Goal: Task Accomplishment & Management: Use online tool/utility

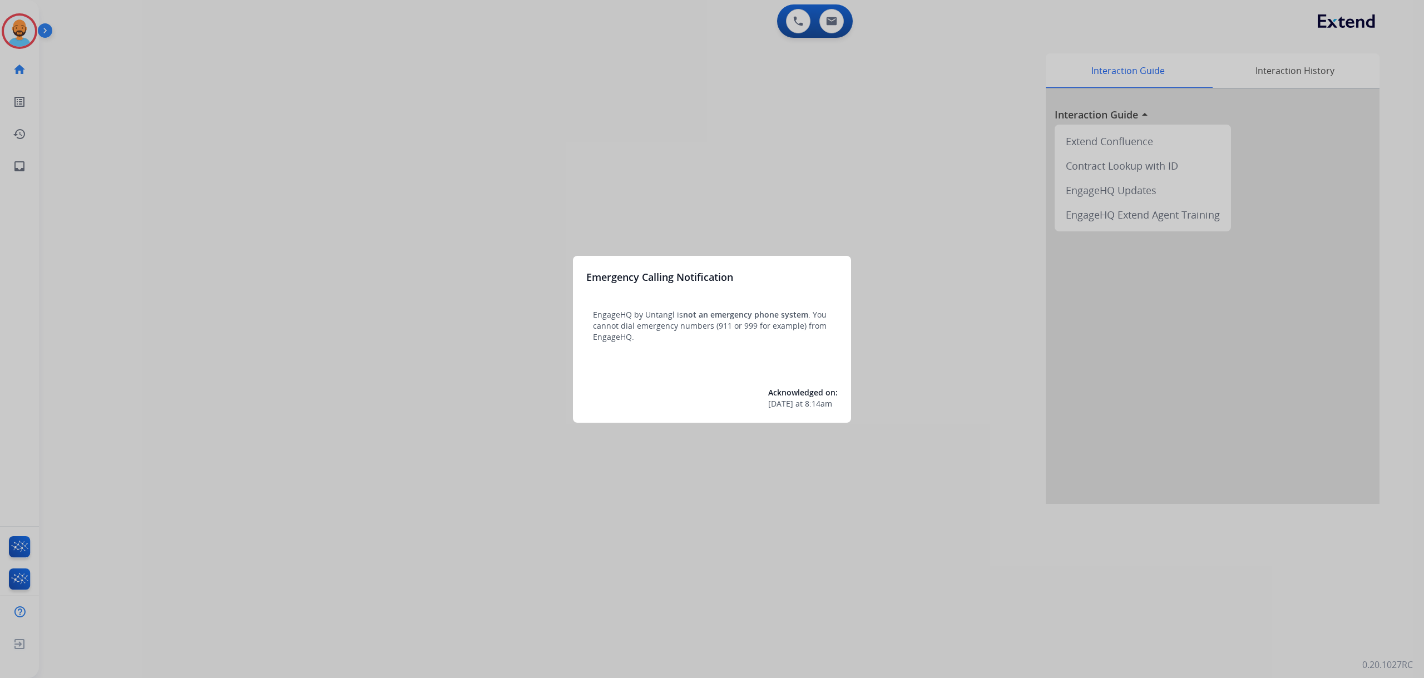
click at [22, 37] on div at bounding box center [712, 339] width 1424 height 678
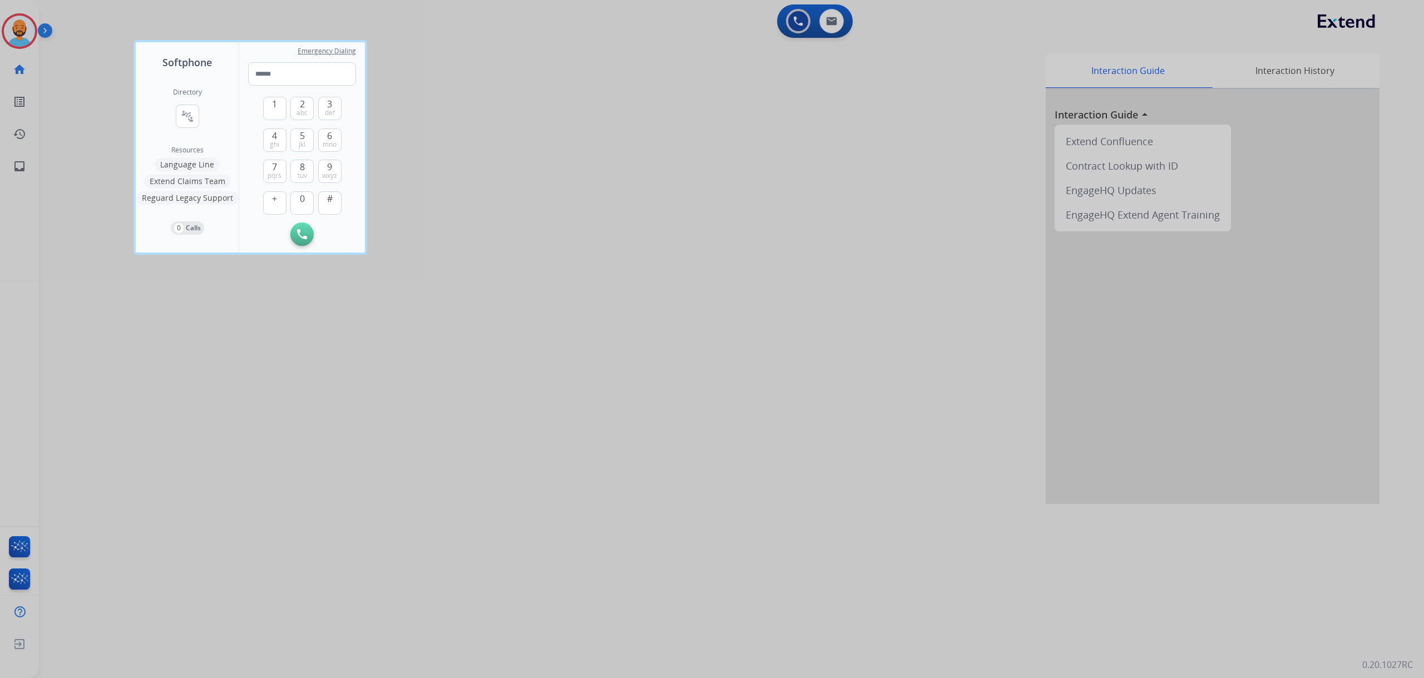
click at [98, 220] on div at bounding box center [712, 339] width 1424 height 678
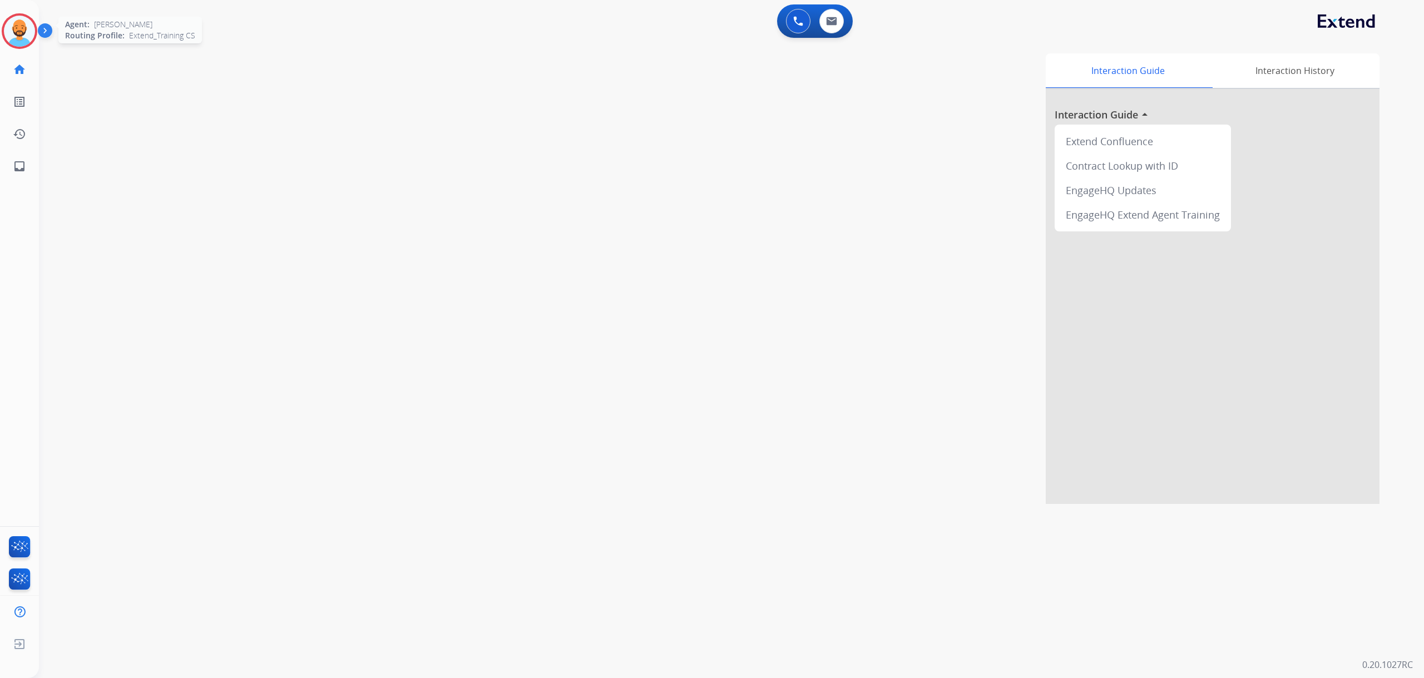
click at [30, 27] on img at bounding box center [19, 31] width 31 height 31
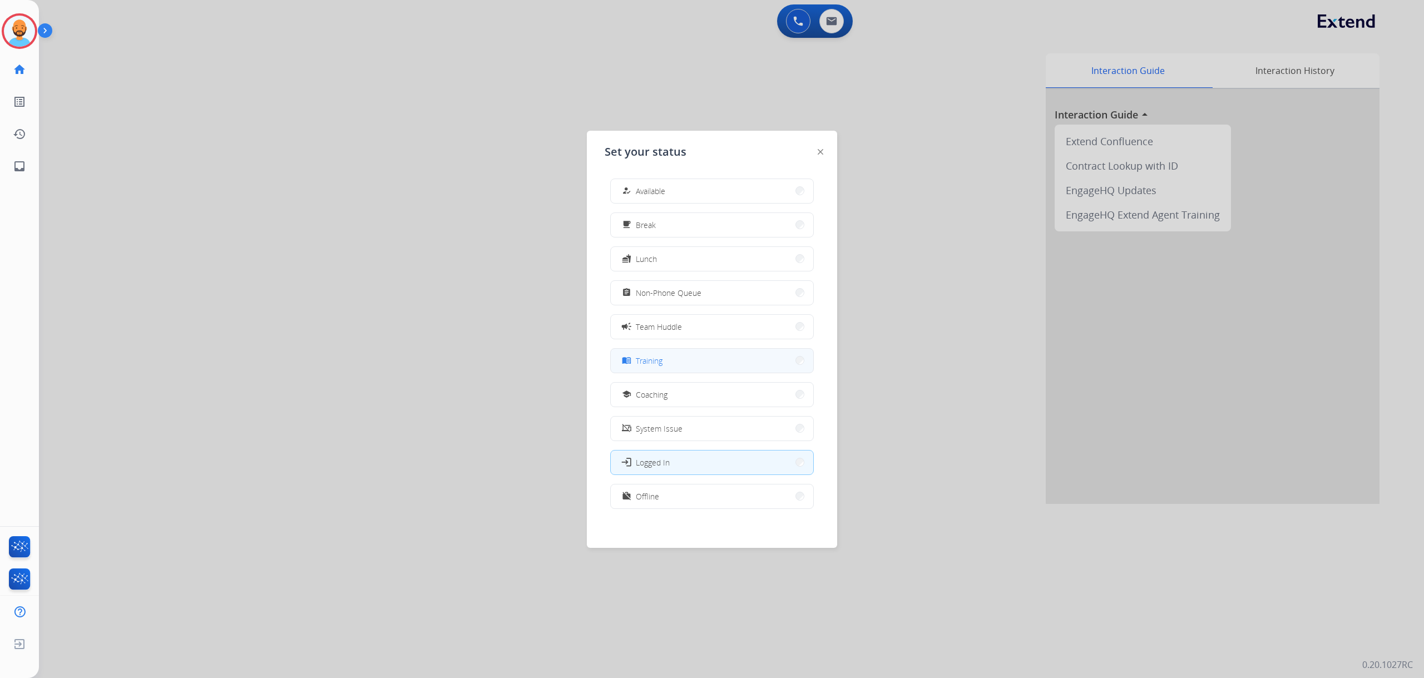
click at [791, 354] on button "menu_book Training" at bounding box center [712, 361] width 203 height 24
